Goal: Task Accomplishment & Management: Manage account settings

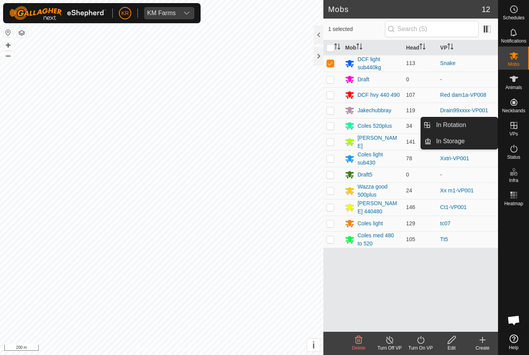
click at [484, 129] on link "In Rotation" at bounding box center [464, 124] width 66 height 15
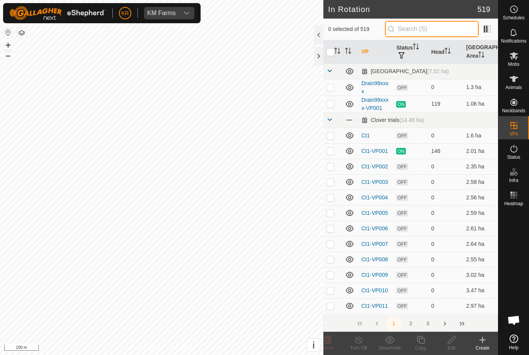
click at [446, 33] on input "text" at bounding box center [432, 29] width 94 height 16
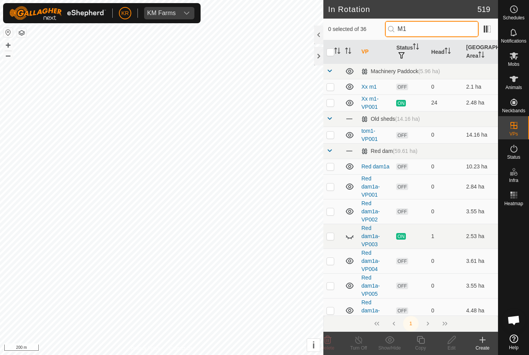
type input "M1"
click at [330, 84] on p-checkbox at bounding box center [330, 87] width 8 height 6
checkbox input "true"
click at [451, 345] on div "Edit" at bounding box center [451, 347] width 31 height 7
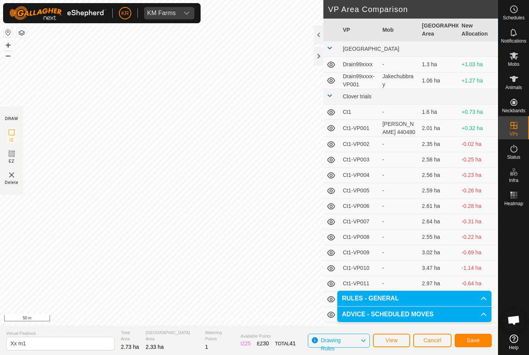
click at [480, 341] on button "Save" at bounding box center [472, 341] width 37 height 14
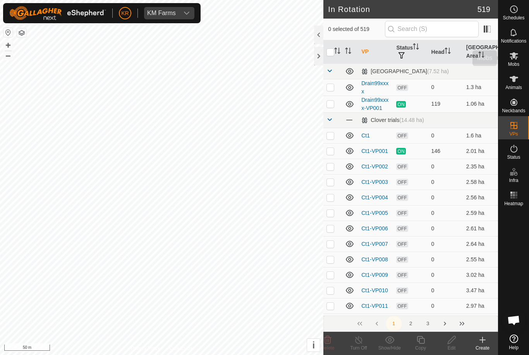
click at [524, 62] on div "Mobs" at bounding box center [513, 57] width 31 height 23
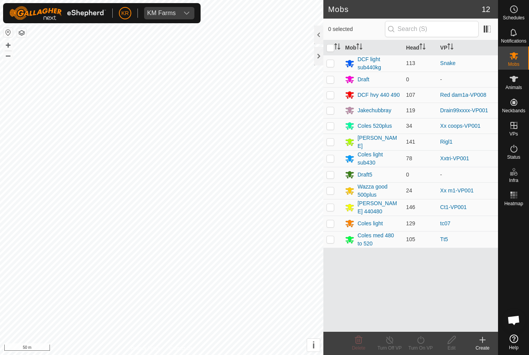
click at [327, 189] on p-checkbox at bounding box center [330, 190] width 8 height 6
checkbox input "true"
click at [422, 343] on icon at bounding box center [421, 339] width 10 height 9
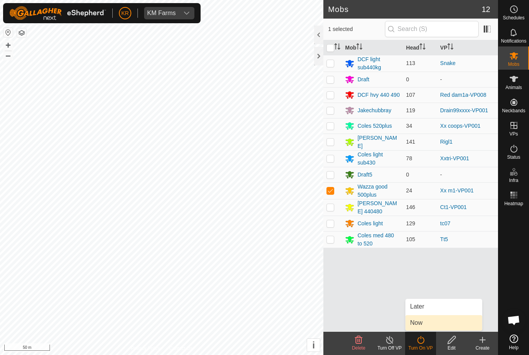
click at [434, 325] on link "Now" at bounding box center [443, 322] width 77 height 15
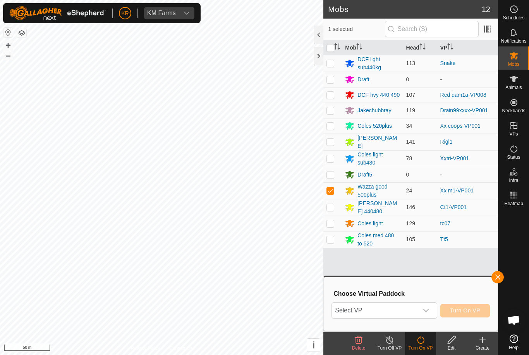
click at [418, 311] on span "Select VP" at bounding box center [375, 310] width 86 height 15
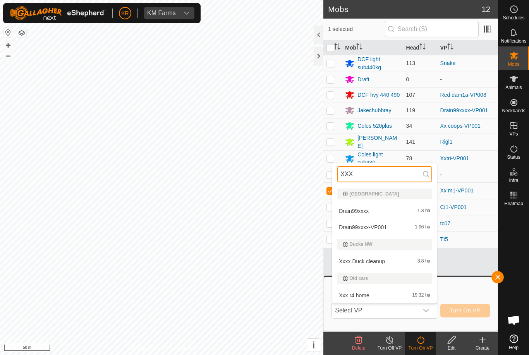
click at [406, 174] on input "XXX" at bounding box center [384, 174] width 95 height 16
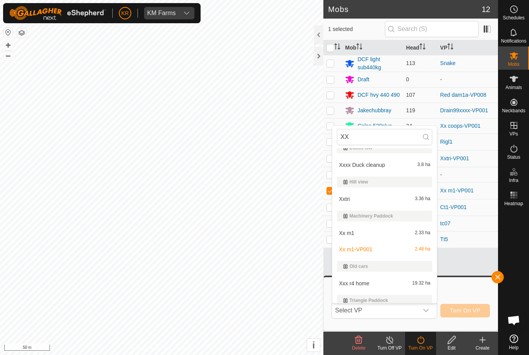
scroll to position [127, 0]
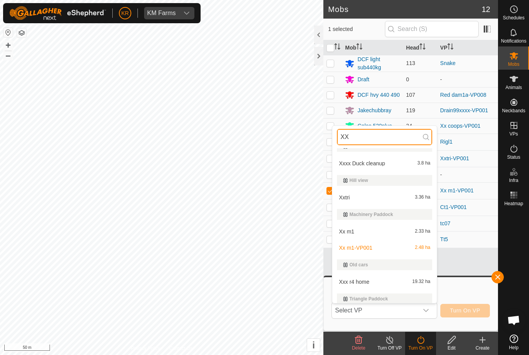
type input "XX"
click at [397, 235] on div "Xx m1 2.33 ha" at bounding box center [384, 231] width 95 height 9
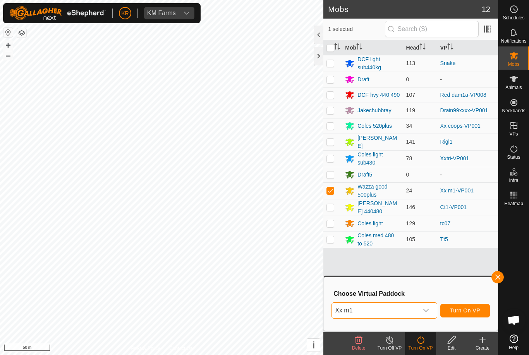
click at [468, 313] on span "Turn On VP" at bounding box center [465, 310] width 30 height 6
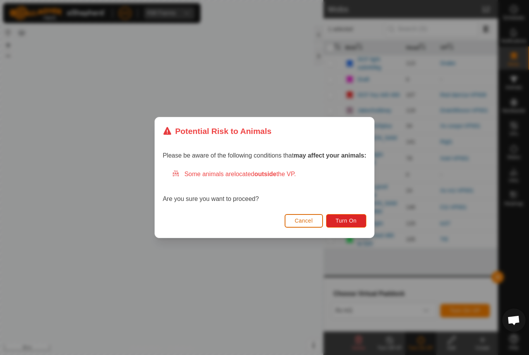
click at [353, 218] on span "Turn On" at bounding box center [346, 221] width 21 height 6
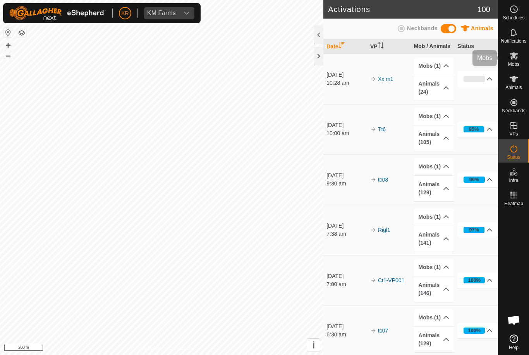
click at [519, 60] on es-mob-svg-icon at bounding box center [514, 56] width 14 height 12
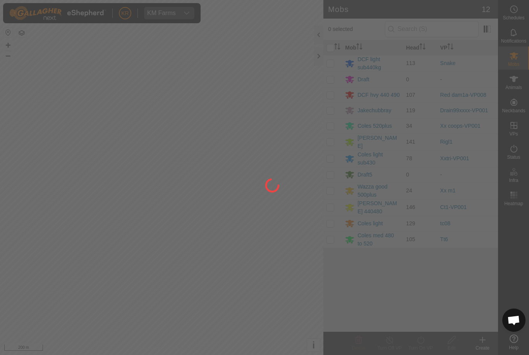
click at [518, 15] on div at bounding box center [264, 177] width 529 height 355
click at [518, 17] on div at bounding box center [264, 177] width 529 height 355
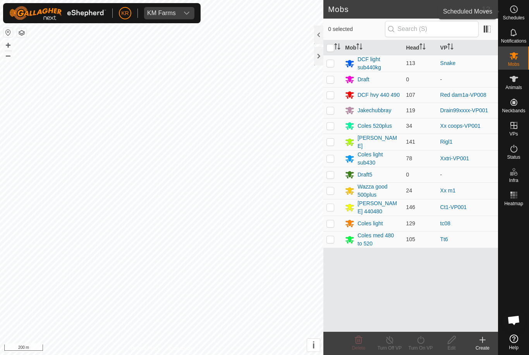
click at [519, 16] on span "Schedules" at bounding box center [513, 17] width 22 height 5
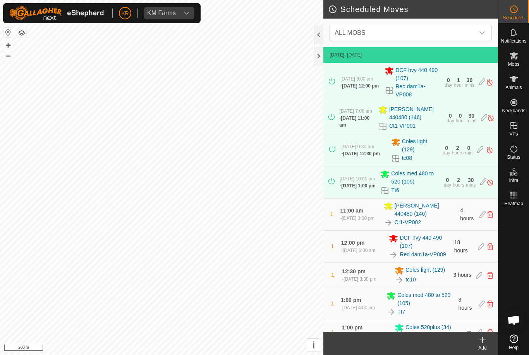
click at [480, 36] on icon "dropdown trigger" at bounding box center [482, 33] width 6 height 6
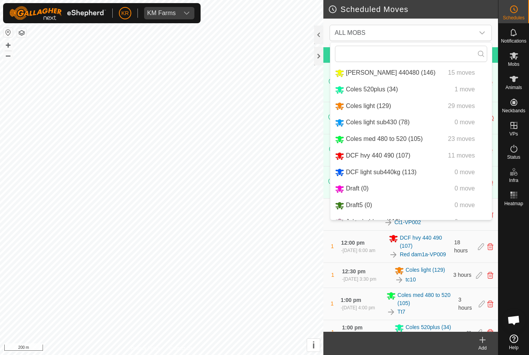
click at [466, 74] on span "15 moves" at bounding box center [461, 72] width 27 height 7
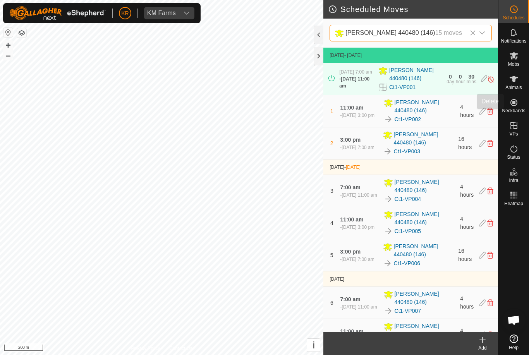
click at [492, 115] on icon at bounding box center [490, 111] width 6 height 7
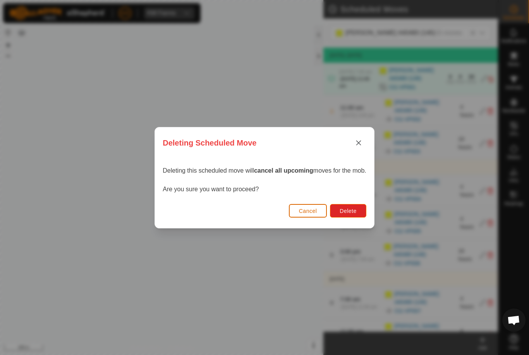
click at [347, 213] on span "Delete" at bounding box center [347, 211] width 17 height 6
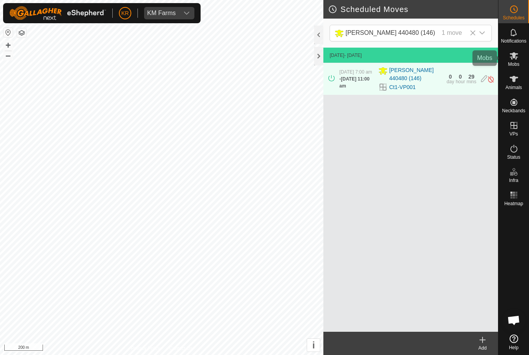
click at [518, 62] on span "Mobs" at bounding box center [513, 64] width 11 height 5
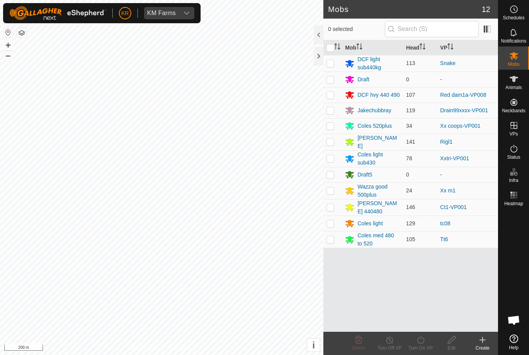
click at [331, 205] on p-checkbox at bounding box center [330, 207] width 8 height 6
checkbox input "true"
click at [425, 343] on icon at bounding box center [421, 339] width 10 height 9
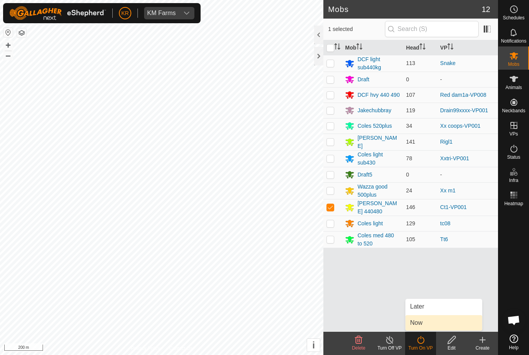
click at [437, 325] on link "Now" at bounding box center [443, 322] width 77 height 15
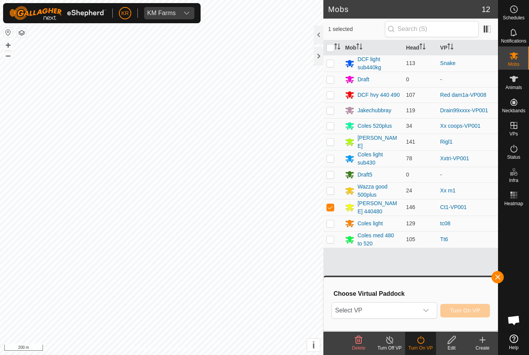
click at [422, 310] on div "dropdown trigger" at bounding box center [425, 310] width 15 height 15
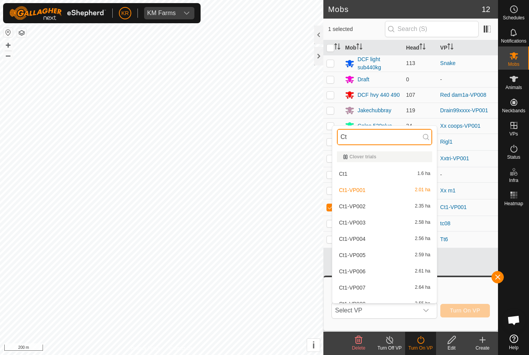
type input "Ct"
click at [420, 194] on div "Ct1-VP001 2.01 ha" at bounding box center [384, 189] width 95 height 9
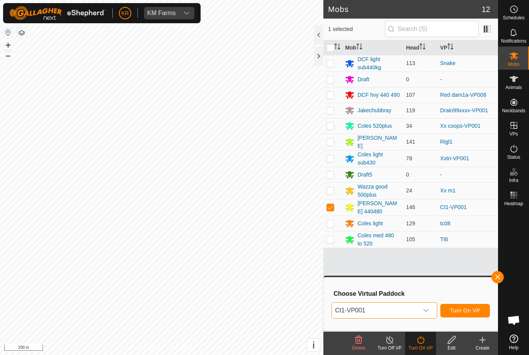
click at [471, 308] on span "Turn On VP" at bounding box center [465, 310] width 30 height 6
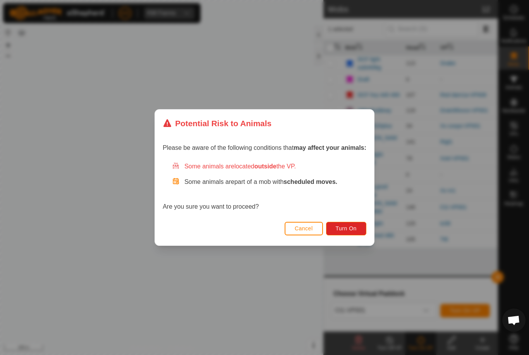
click at [348, 228] on span "Turn On" at bounding box center [346, 228] width 21 height 6
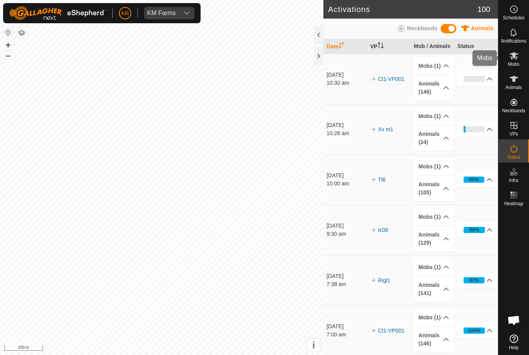
click at [519, 67] on div "Mobs" at bounding box center [513, 57] width 31 height 23
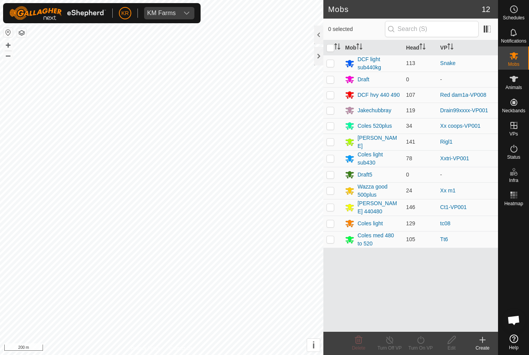
click at [329, 206] on p-checkbox at bounding box center [330, 207] width 8 height 6
checkbox input "true"
click at [425, 343] on turn-on-svg-icon at bounding box center [420, 339] width 31 height 9
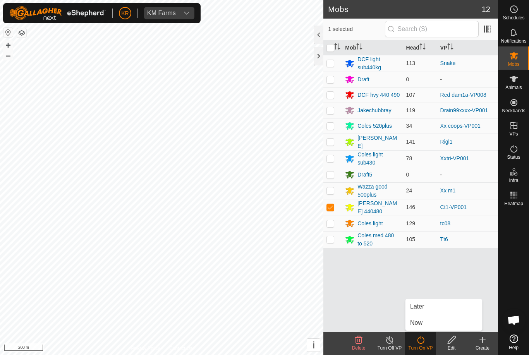
click at [432, 314] on link "Later" at bounding box center [443, 306] width 77 height 15
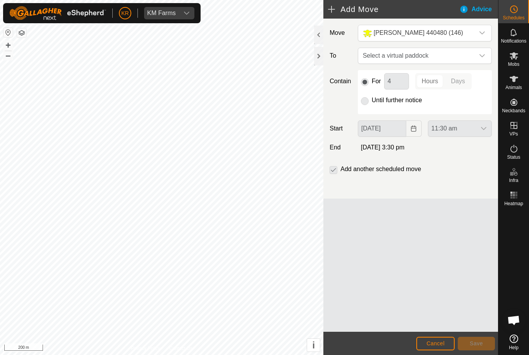
click at [473, 60] on span "Select a virtual paddock" at bounding box center [417, 55] width 115 height 15
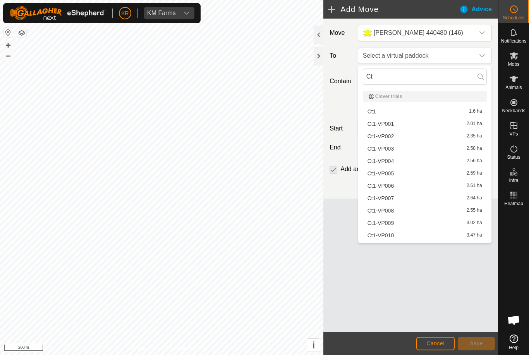
type input "Ct"
click at [411, 134] on div "Ct1-VP002 2.35 ha" at bounding box center [424, 136] width 115 height 5
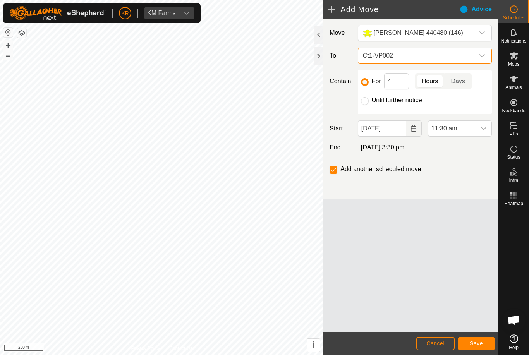
click at [471, 129] on span "11:30 am" at bounding box center [452, 128] width 48 height 15
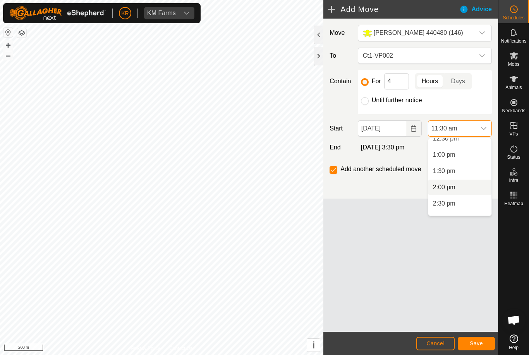
click at [466, 191] on li "2:00 pm" at bounding box center [459, 187] width 63 height 15
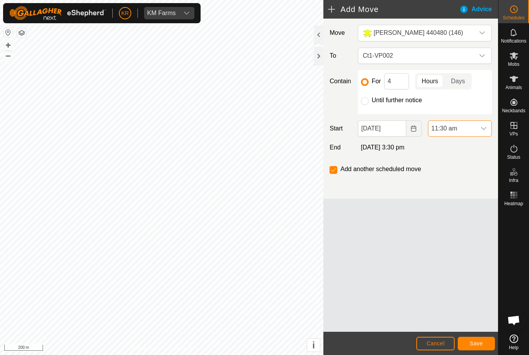
scroll to position [374, 0]
click at [367, 99] on input "Until further notice" at bounding box center [365, 101] width 8 height 8
radio input "true"
checkbox input "false"
click at [485, 342] on button "Save" at bounding box center [476, 344] width 37 height 14
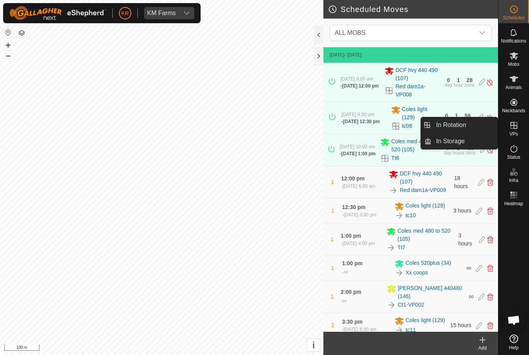
click at [480, 126] on link "In Rotation" at bounding box center [464, 124] width 66 height 15
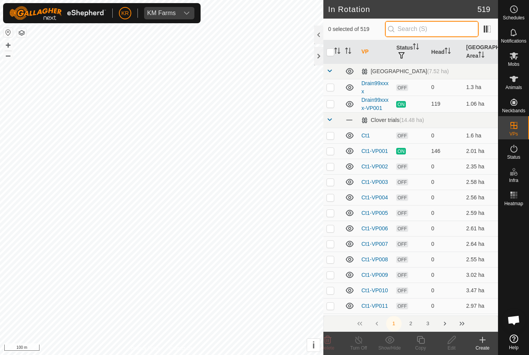
click at [446, 31] on input "text" at bounding box center [432, 29] width 94 height 16
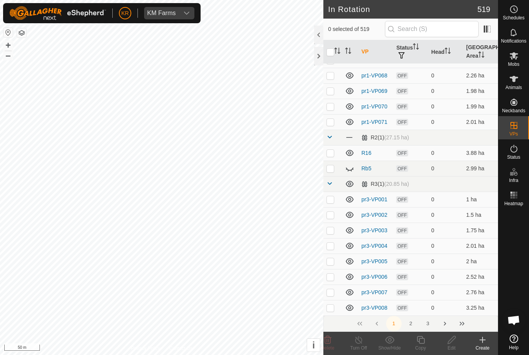
scroll to position [3103, 0]
click at [353, 166] on icon at bounding box center [349, 168] width 9 height 9
click at [415, 324] on button "2" at bounding box center [410, 323] width 15 height 15
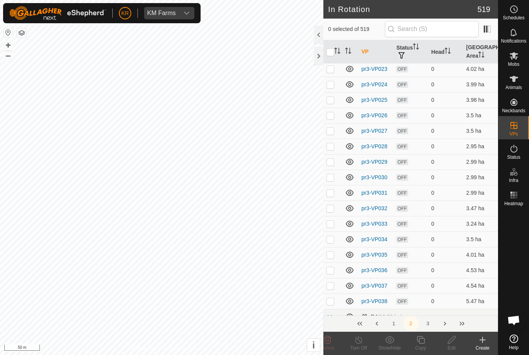
scroll to position [208, 0]
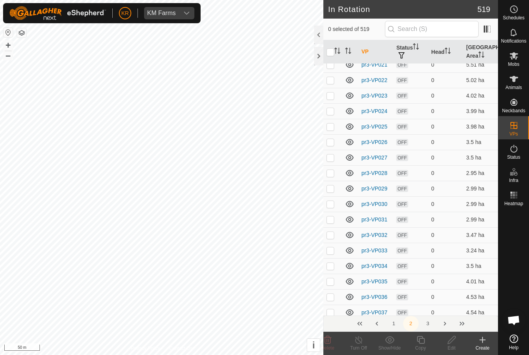
click at [334, 137] on td at bounding box center [332, 141] width 19 height 15
click at [331, 139] on p-checkbox at bounding box center [330, 142] width 8 height 6
checkbox input "false"
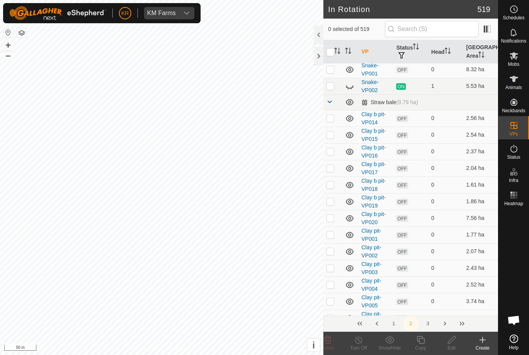
scroll to position [2501, 0]
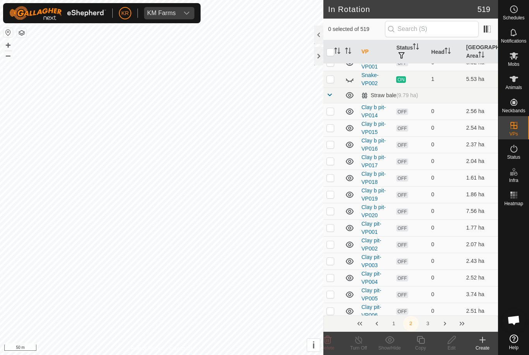
click at [334, 105] on td at bounding box center [332, 111] width 19 height 17
checkbox input "true"
click at [336, 126] on td at bounding box center [332, 128] width 19 height 17
checkbox input "true"
click at [335, 146] on td at bounding box center [332, 144] width 19 height 17
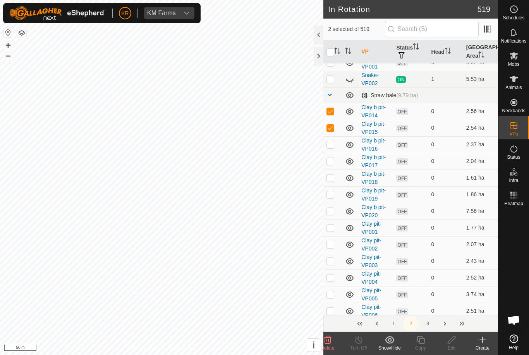
checkbox input "true"
click at [336, 168] on td at bounding box center [332, 161] width 19 height 17
checkbox input "true"
click at [338, 180] on td at bounding box center [332, 178] width 19 height 17
checkbox input "true"
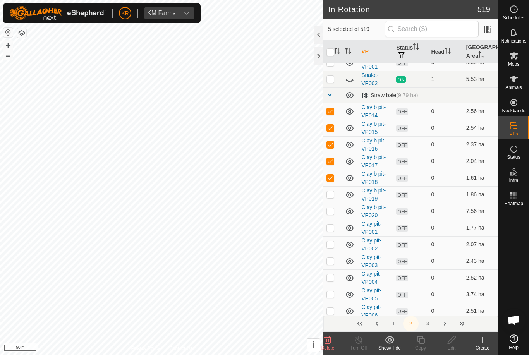
click at [337, 194] on td at bounding box center [332, 194] width 19 height 17
checkbox input "true"
click at [336, 212] on td at bounding box center [332, 211] width 19 height 17
checkbox input "true"
click at [335, 230] on td at bounding box center [332, 227] width 19 height 17
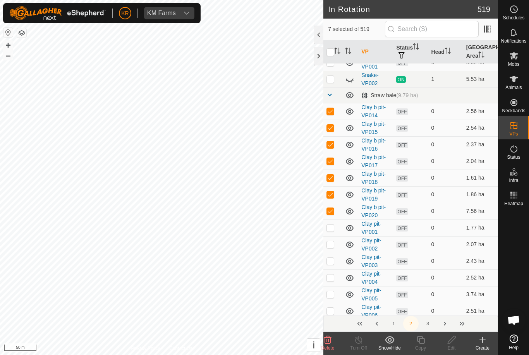
checkbox input "true"
click at [334, 246] on td at bounding box center [332, 244] width 19 height 17
checkbox input "true"
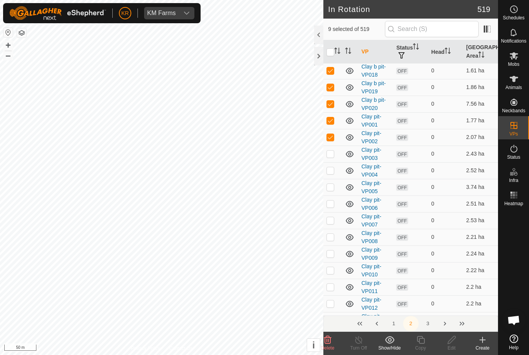
scroll to position [2617, 0]
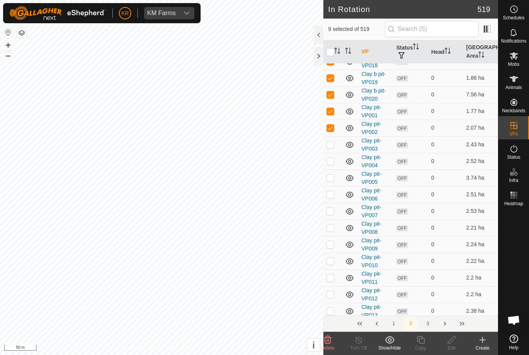
click at [336, 145] on td at bounding box center [332, 144] width 19 height 17
checkbox input "true"
click at [333, 170] on td at bounding box center [332, 178] width 19 height 17
click at [336, 172] on td at bounding box center [332, 178] width 19 height 17
checkbox input "false"
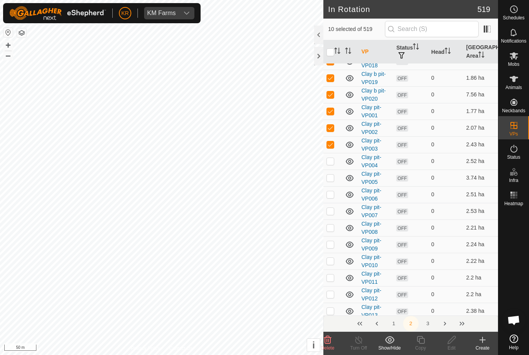
click at [338, 159] on td at bounding box center [332, 161] width 19 height 17
checkbox input "true"
click at [331, 175] on p-checkbox at bounding box center [330, 178] width 8 height 6
checkbox input "true"
click at [336, 194] on td at bounding box center [332, 194] width 19 height 17
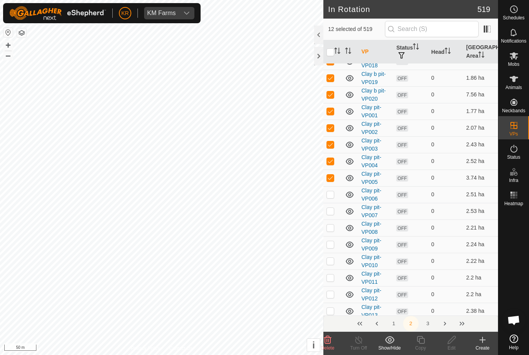
checkbox input "true"
click at [332, 214] on p-checkbox at bounding box center [330, 211] width 8 height 6
checkbox input "true"
click at [334, 229] on p-checkbox at bounding box center [330, 227] width 8 height 6
checkbox input "true"
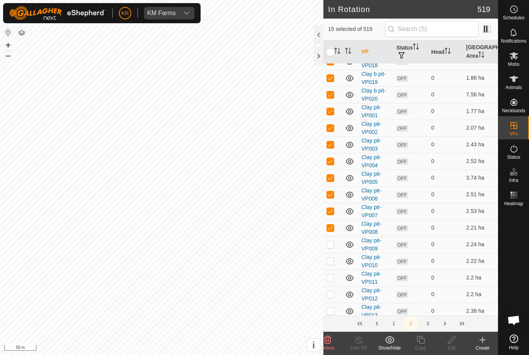
click at [334, 243] on p-checkbox at bounding box center [330, 244] width 8 height 6
checkbox input "true"
click at [332, 262] on p-checkbox at bounding box center [330, 261] width 8 height 6
checkbox input "true"
click at [332, 278] on p-checkbox at bounding box center [330, 277] width 8 height 6
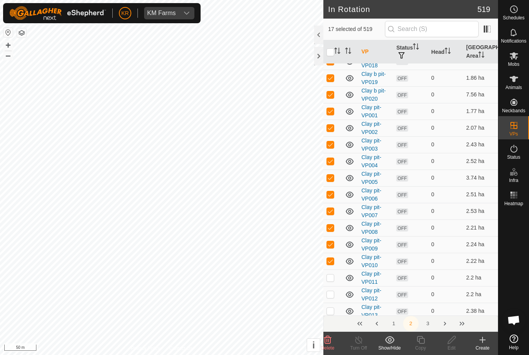
checkbox input "true"
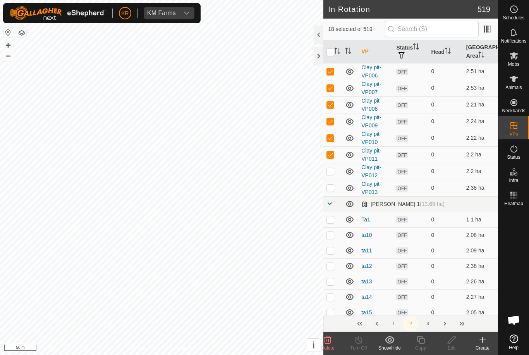
scroll to position [2740, 0]
click at [335, 189] on td at bounding box center [332, 188] width 19 height 17
checkbox input "true"
click at [333, 173] on p-checkbox at bounding box center [330, 171] width 8 height 6
checkbox input "true"
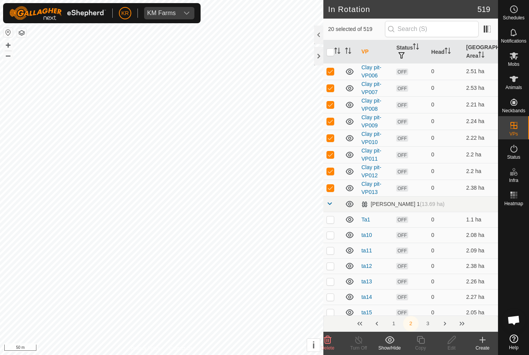
click at [327, 337] on icon at bounding box center [327, 340] width 7 height 8
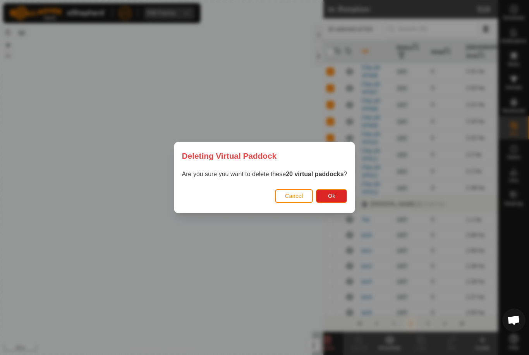
click at [328, 193] on button "Ok" at bounding box center [331, 196] width 31 height 14
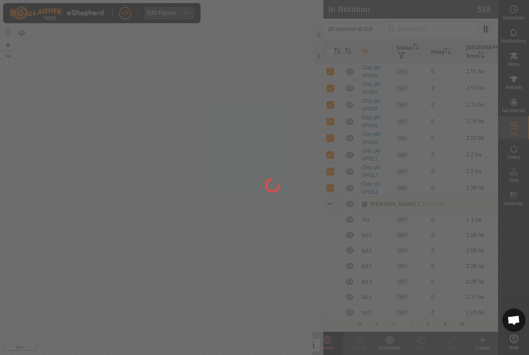
checkbox input "false"
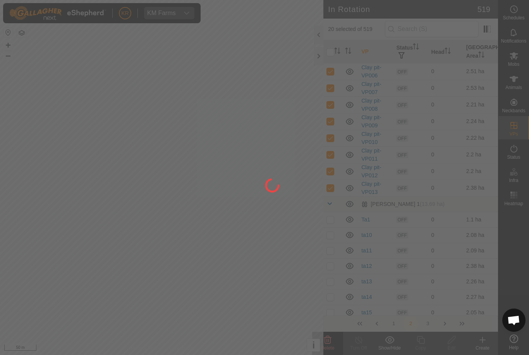
checkbox input "false"
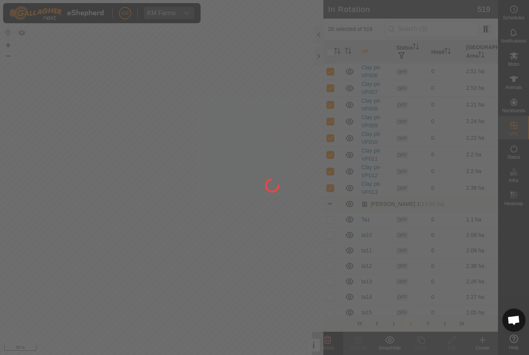
checkbox input "false"
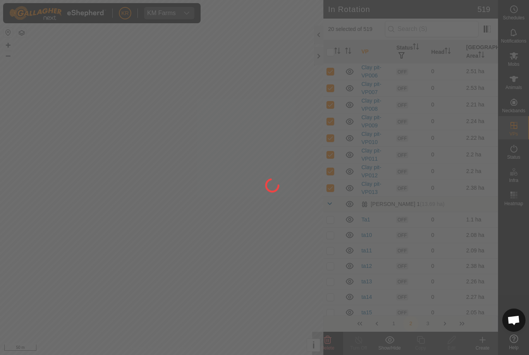
checkbox input "false"
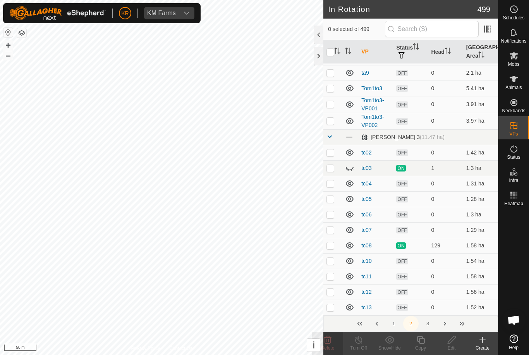
scroll to position [3251, 0]
click at [435, 325] on button "3" at bounding box center [427, 323] width 15 height 15
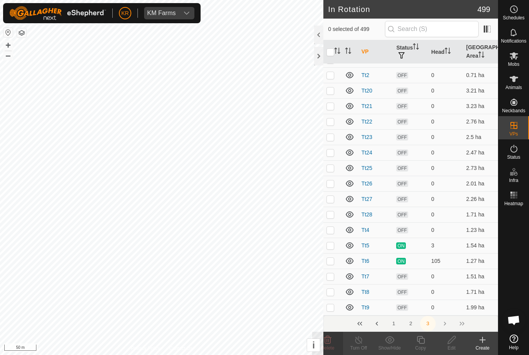
scroll to position [1344, 0]
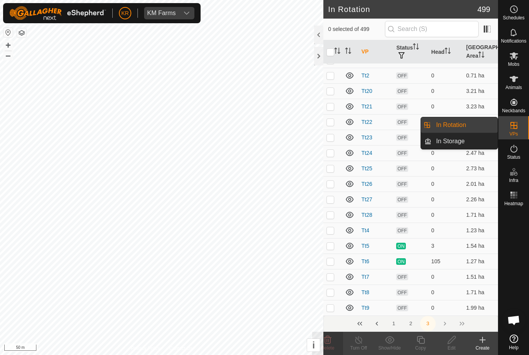
click at [476, 126] on link "In Rotation" at bounding box center [464, 124] width 66 height 15
click at [525, 131] on div "VPs" at bounding box center [513, 127] width 31 height 23
click at [473, 132] on link "In Rotation" at bounding box center [464, 124] width 66 height 15
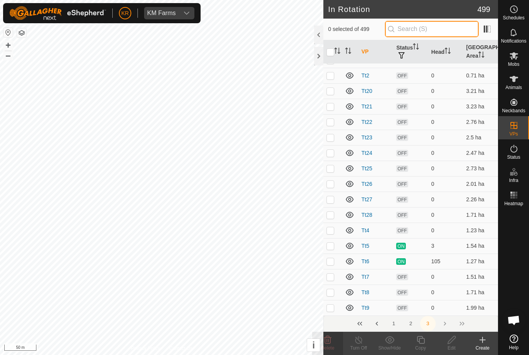
click at [440, 25] on input "text" at bounding box center [432, 29] width 94 height 16
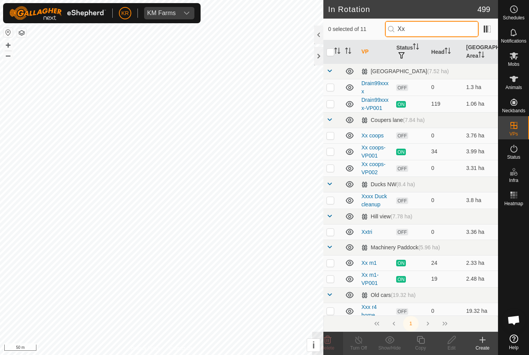
type input "Xx"
click at [333, 86] on p-checkbox at bounding box center [330, 87] width 8 height 6
checkbox input "true"
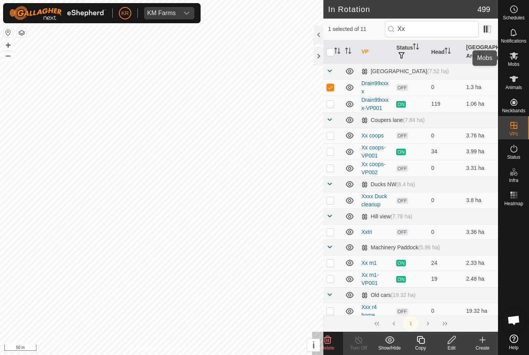
click at [520, 57] on es-mob-svg-icon at bounding box center [514, 56] width 14 height 12
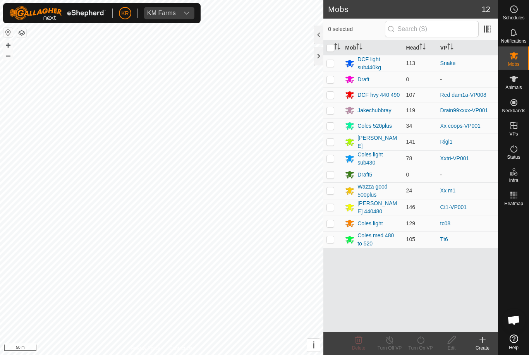
click at [337, 113] on td at bounding box center [332, 110] width 19 height 15
checkbox input "true"
click at [423, 348] on div "Turn On VP" at bounding box center [420, 347] width 31 height 7
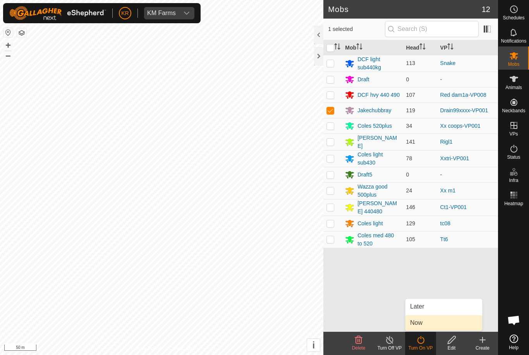
click at [433, 323] on link "Now" at bounding box center [443, 322] width 77 height 15
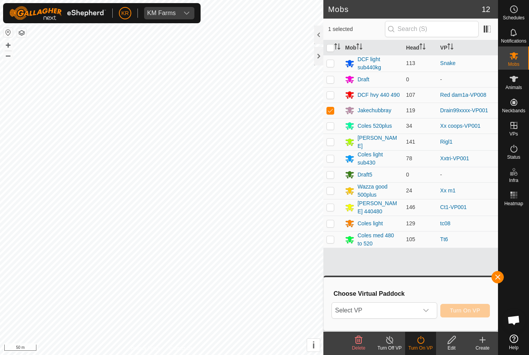
click at [429, 311] on icon "dropdown trigger" at bounding box center [426, 310] width 6 height 6
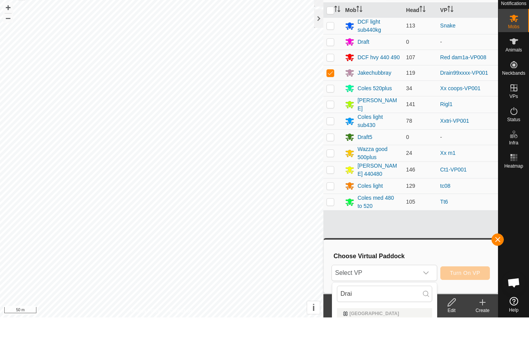
scroll to position [38, 0]
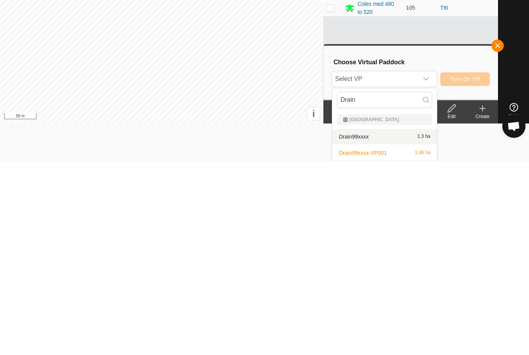
type input "Drain"
click at [418, 326] on div "Drain99xxxx 1.3 ha" at bounding box center [384, 330] width 95 height 9
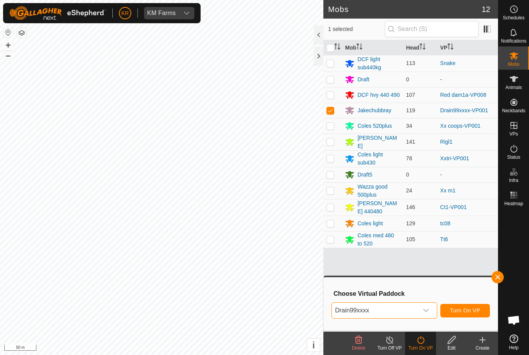
click at [473, 313] on span "Turn On VP" at bounding box center [465, 310] width 30 height 6
